Goal: Check status

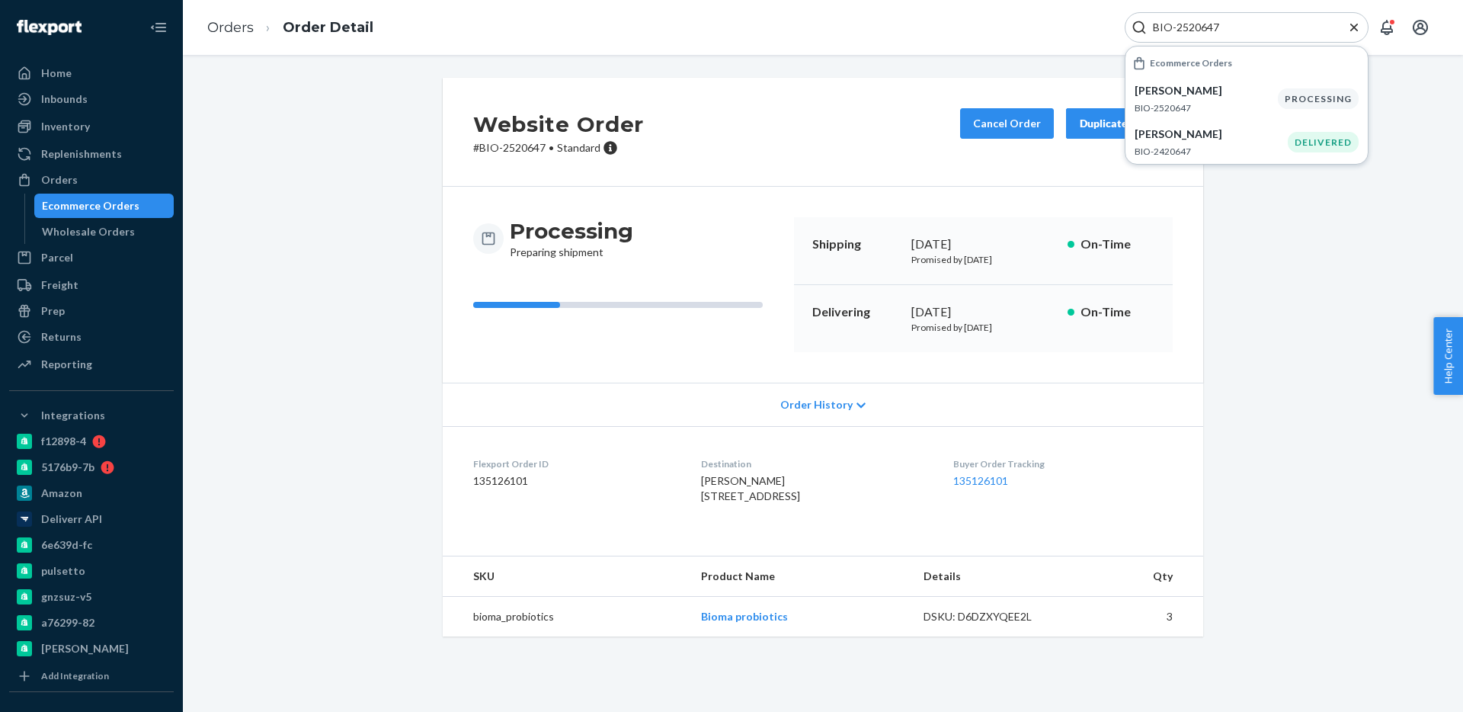
click at [1200, 24] on input "BIO-2520647" at bounding box center [1240, 27] width 187 height 15
click at [1200, 91] on p "[PERSON_NAME]" at bounding box center [1209, 90] width 149 height 15
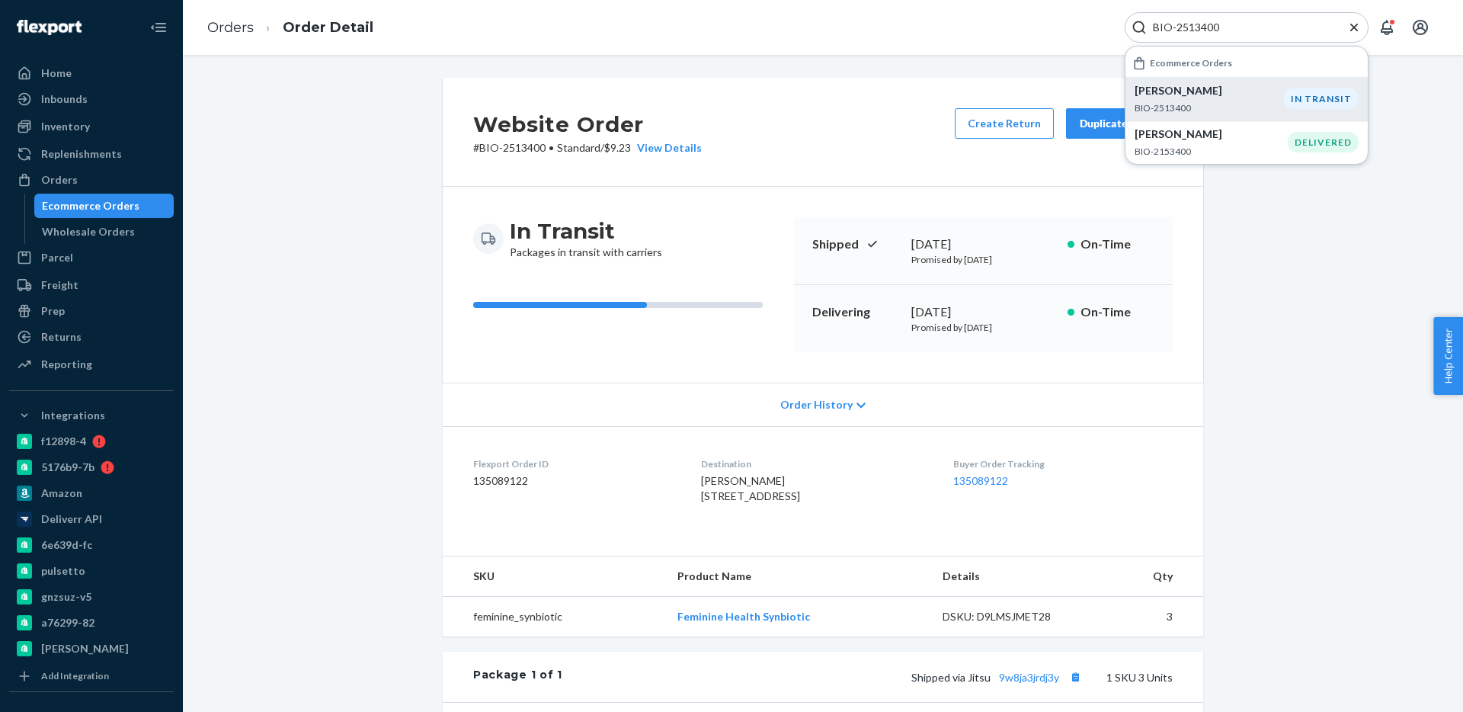
scroll to position [314, 0]
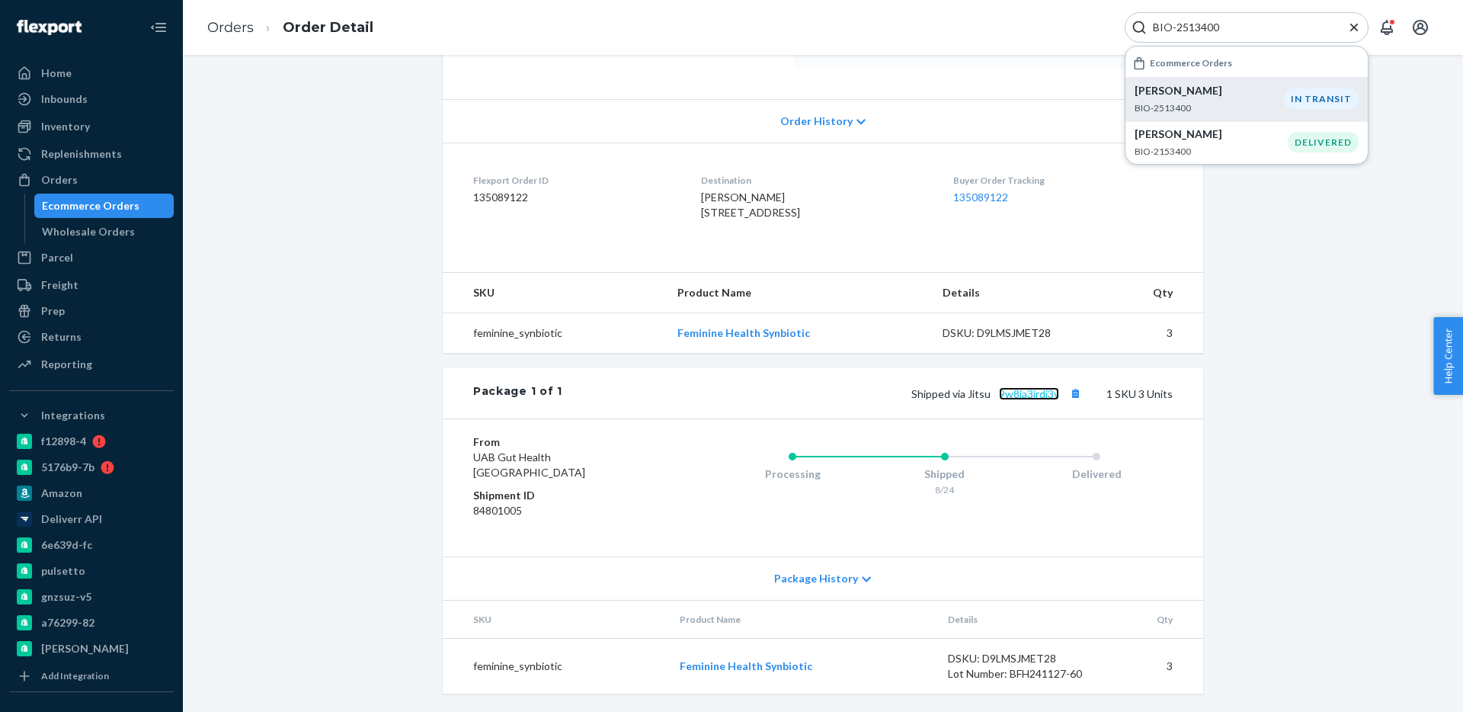
click at [1038, 399] on link "9w8ja3jrdj3y" at bounding box center [1029, 393] width 60 height 13
click at [1220, 32] on input "BIO-2513400" at bounding box center [1240, 27] width 187 height 15
type input "[PERSON_NAME]"
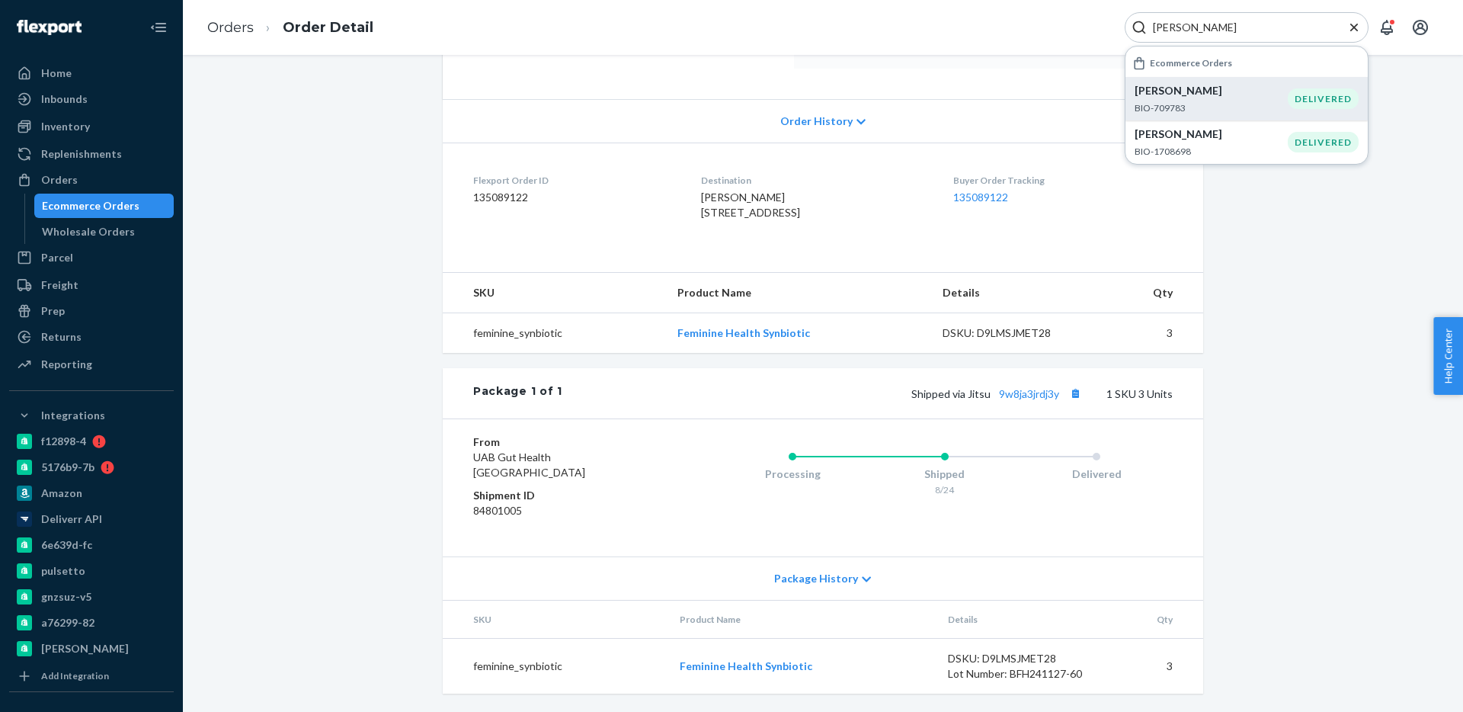
click at [1220, 82] on li "[PERSON_NAME] BIO-709783 DELIVERED" at bounding box center [1246, 98] width 242 height 43
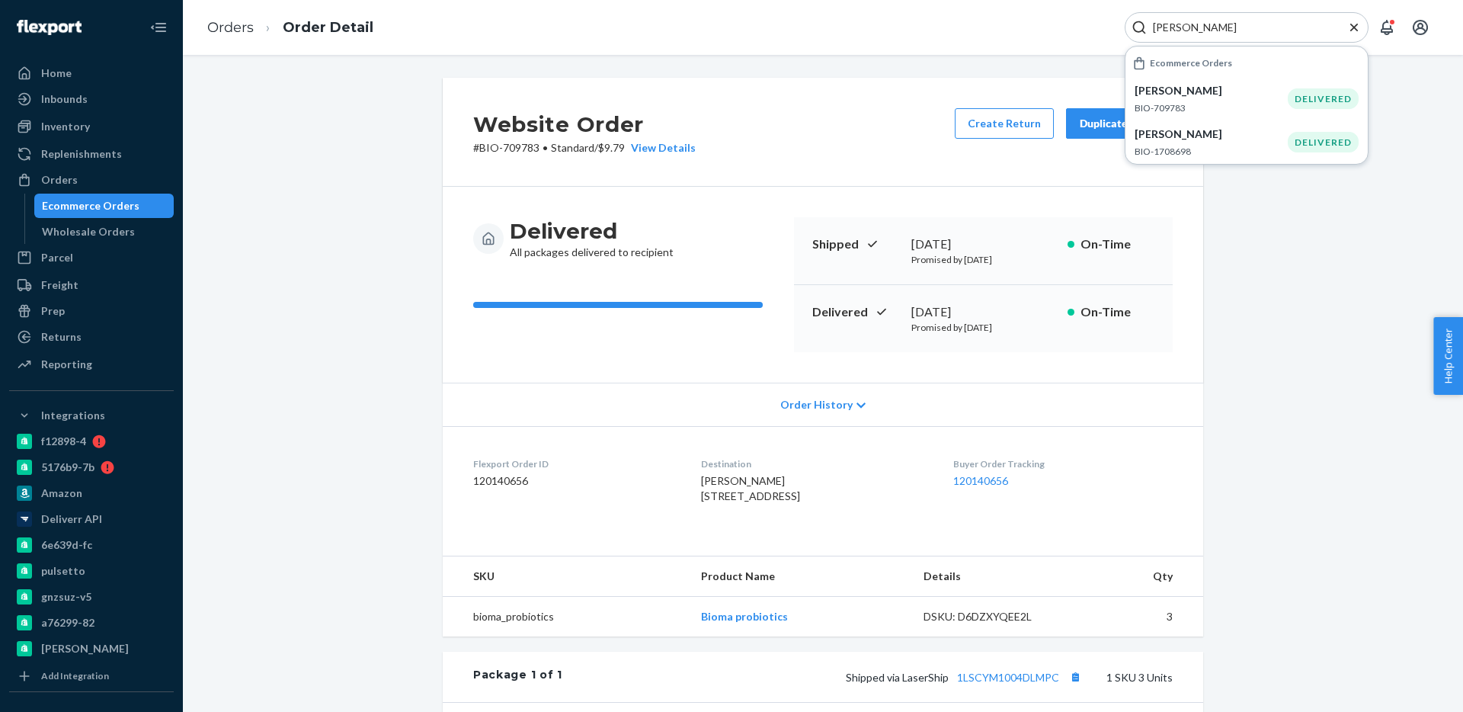
click at [525, 148] on p "# BIO-709783 • Standard / $9.79 View Details" at bounding box center [584, 147] width 222 height 15
copy p "709783"
